Goal: Information Seeking & Learning: Learn about a topic

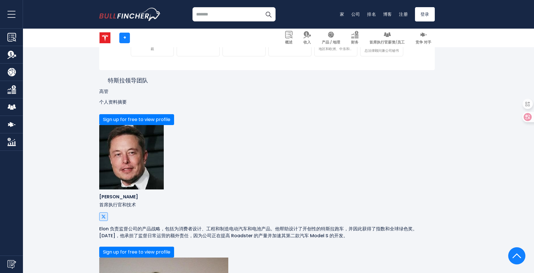
scroll to position [296, 0]
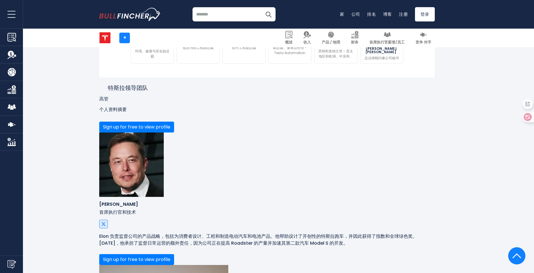
drag, startPoint x: 167, startPoint y: 205, endPoint x: 208, endPoint y: 205, distance: 41.0
copy p "[PERSON_NAME]"
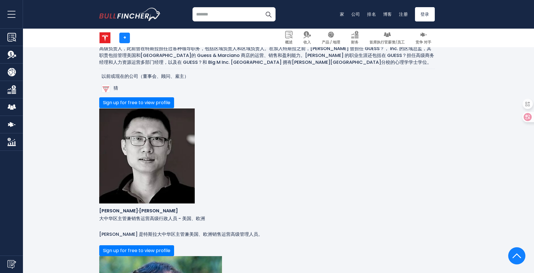
scroll to position [1012, 0]
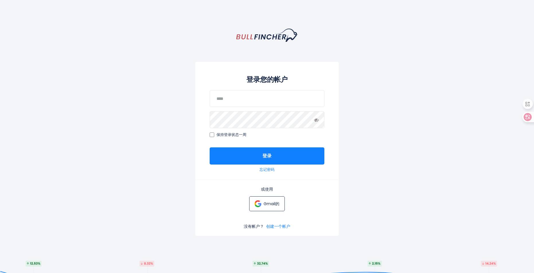
click at [270, 202] on p "Gmail的" at bounding box center [271, 204] width 16 height 5
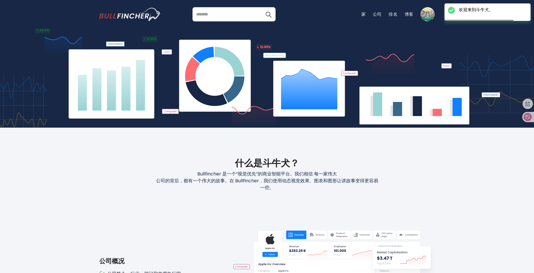
scroll to position [287, 0]
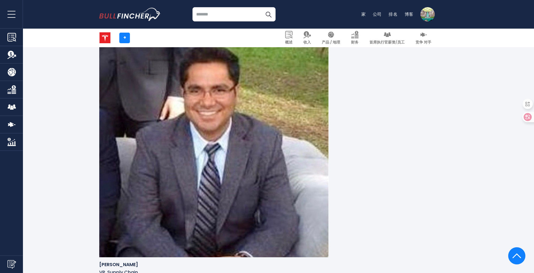
scroll to position [1447, 0]
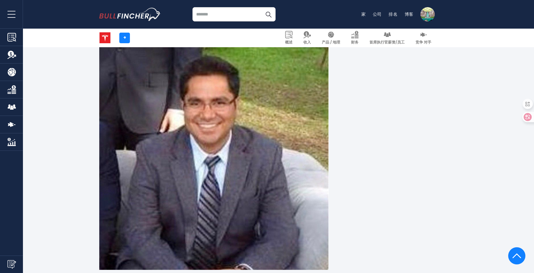
drag, startPoint x: 169, startPoint y: 161, endPoint x: 209, endPoint y: 161, distance: 39.6
copy p "[PERSON_NAME]"
drag, startPoint x: 290, startPoint y: 162, endPoint x: 327, endPoint y: 194, distance: 48.5
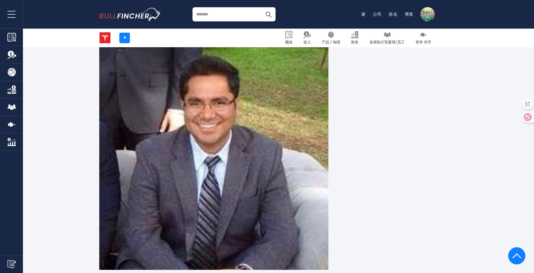
copy p "是特斯拉的总法律顾问兼公司秘书，他们于 [DATE]开始担任特斯拉公司。在此之前，[PERSON_NAME] 曾在 DISH Network 担任过各种职务，…"
drag, startPoint x: 314, startPoint y: 161, endPoint x: 358, endPoint y: 160, distance: 44.5
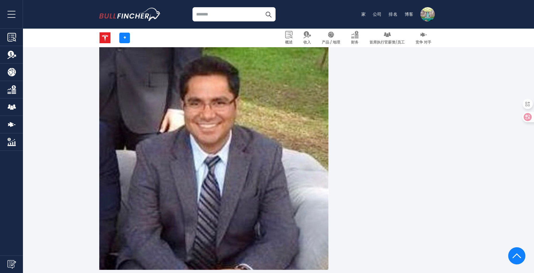
copy p "总法律顾问兼公司秘书"
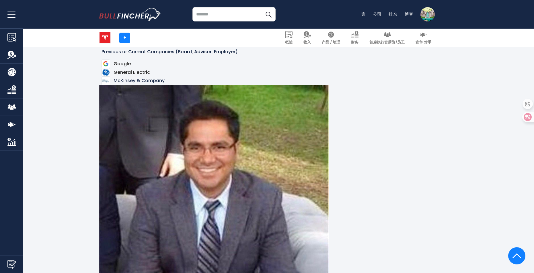
scroll to position [1390, 0]
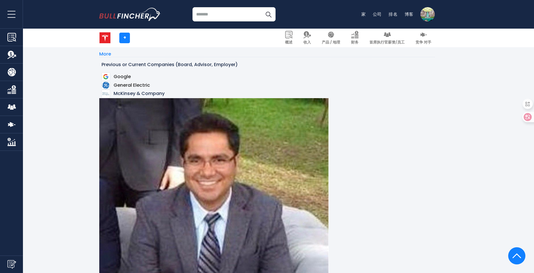
drag, startPoint x: 170, startPoint y: 127, endPoint x: 201, endPoint y: 127, distance: 31.3
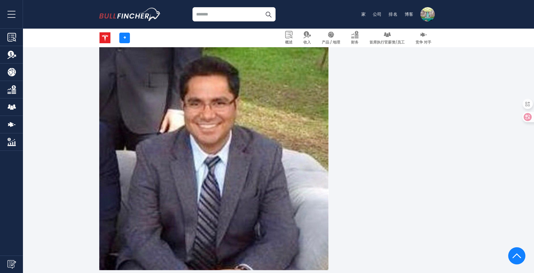
scroll to position [1447, 0]
drag, startPoint x: 168, startPoint y: 67, endPoint x: 202, endPoint y: 68, distance: 33.3
copy p "Cleve Schupp"
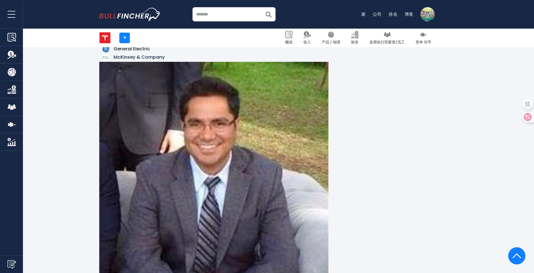
scroll to position [1419, 0]
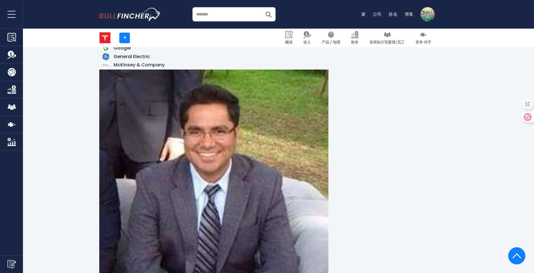
copy p "Cleve Schupp"
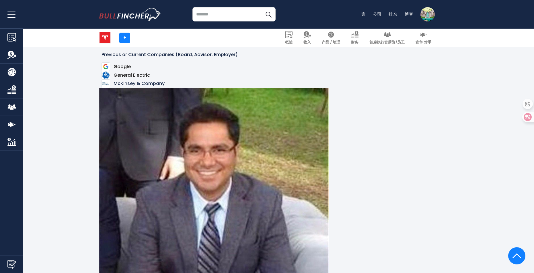
scroll to position [1390, 0]
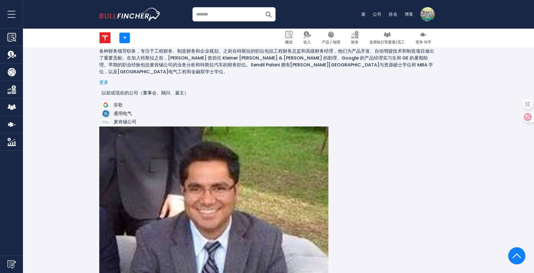
scroll to position [1332, 0]
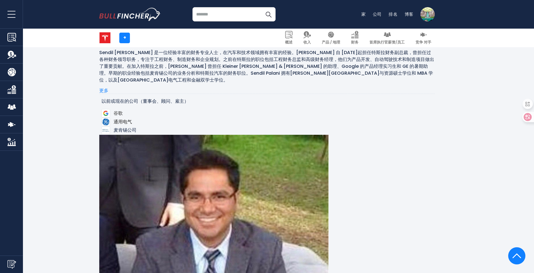
drag, startPoint x: 169, startPoint y: 165, endPoint x: 306, endPoint y: 185, distance: 138.7
drag, startPoint x: 306, startPoint y: 185, endPoint x: 299, endPoint y: 198, distance: 15.3
drag, startPoint x: 169, startPoint y: 165, endPoint x: 202, endPoint y: 161, distance: 32.9
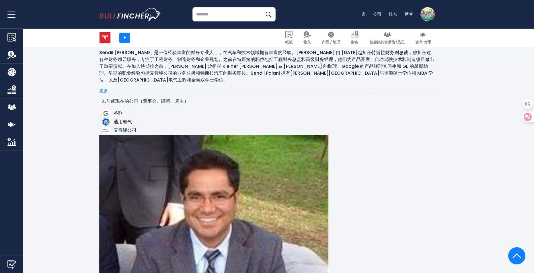
copy p "Cleve Schupp"
drag, startPoint x: 374, startPoint y: 165, endPoint x: 200, endPoint y: 172, distance: 174.2
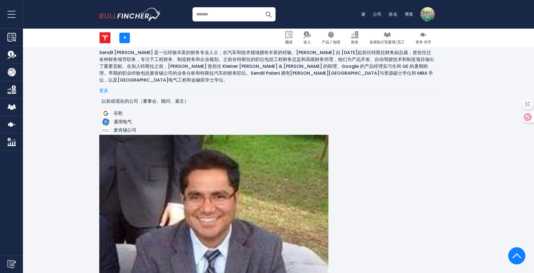
copy p "AGL Energy 和澳大利亚国民银行等公司"
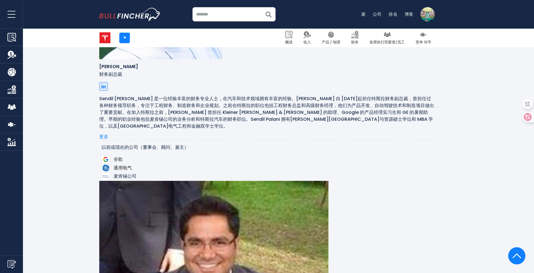
scroll to position [1275, 0]
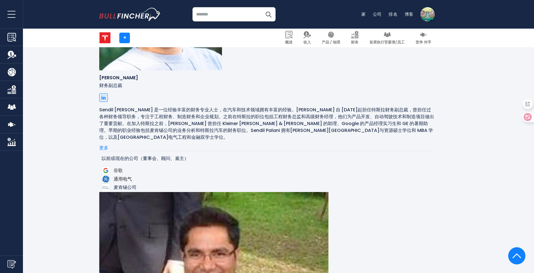
drag, startPoint x: 166, startPoint y: 128, endPoint x: 173, endPoint y: 130, distance: 7.7
drag, startPoint x: 173, startPoint y: 130, endPoint x: 187, endPoint y: 147, distance: 22.0
drag, startPoint x: 170, startPoint y: 127, endPoint x: 209, endPoint y: 132, distance: 39.1
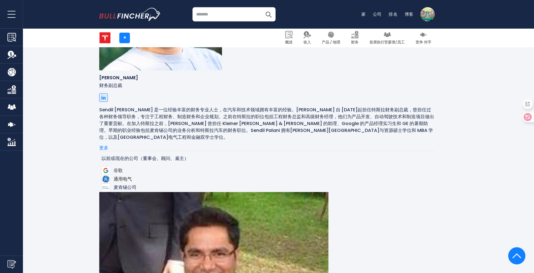
copy p "[PERSON_NAME]"
drag, startPoint x: 209, startPoint y: 127, endPoint x: 170, endPoint y: 129, distance: 39.0
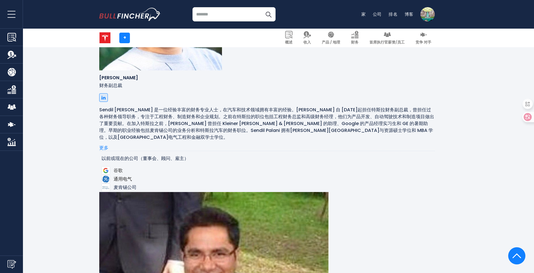
copy p "[PERSON_NAME]"
drag, startPoint x: 214, startPoint y: 129, endPoint x: 296, endPoint y: 129, distance: 82.0
copy p "特斯拉自动化的副总裁兼董事总经理。"
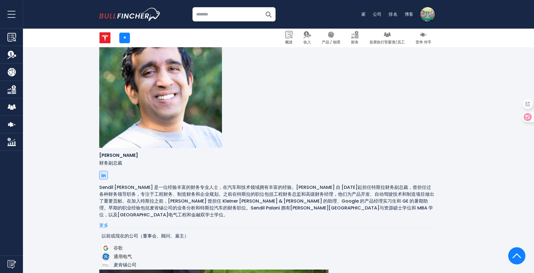
scroll to position [1189, 0]
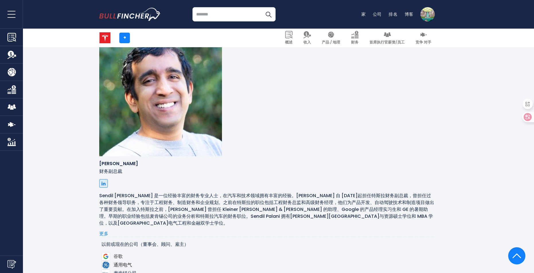
drag, startPoint x: 171, startPoint y: 126, endPoint x: 193, endPoint y: 126, distance: 21.5
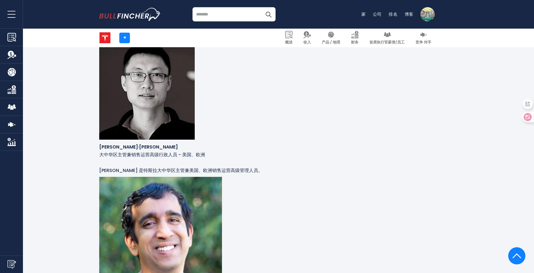
scroll to position [1074, 0]
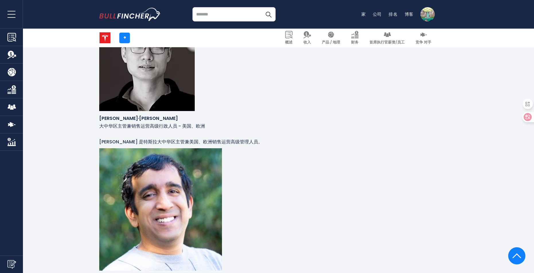
drag, startPoint x: 171, startPoint y: 151, endPoint x: 190, endPoint y: 151, distance: 18.9
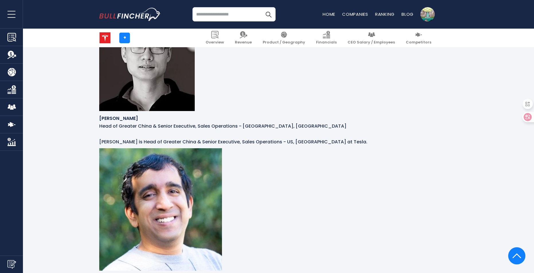
scroll to position [1092, 0]
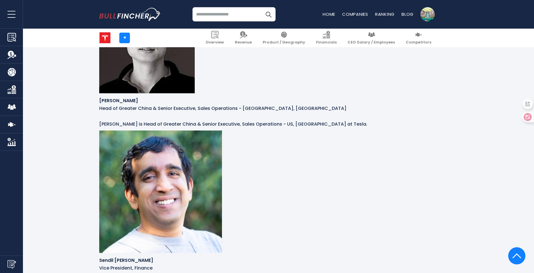
drag, startPoint x: 137, startPoint y: 212, endPoint x: 106, endPoint y: 212, distance: 30.7
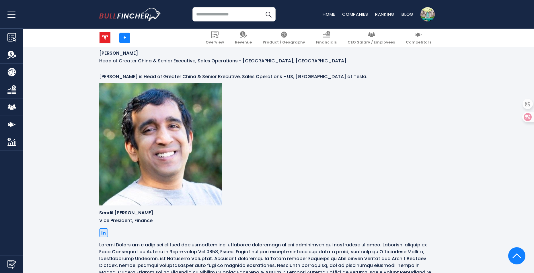
scroll to position [1150, 0]
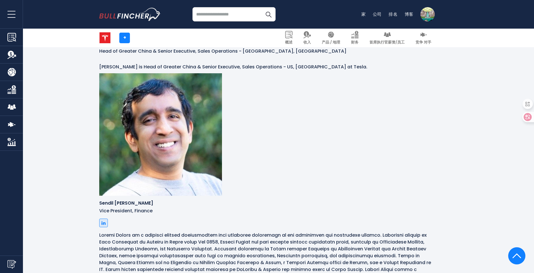
drag, startPoint x: 190, startPoint y: 94, endPoint x: 215, endPoint y: 94, distance: 24.7
drag, startPoint x: 198, startPoint y: 95, endPoint x: 347, endPoint y: 114, distance: 149.5
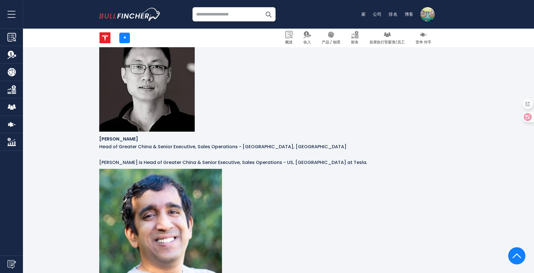
scroll to position [1092, 0]
